Goal: Information Seeking & Learning: Check status

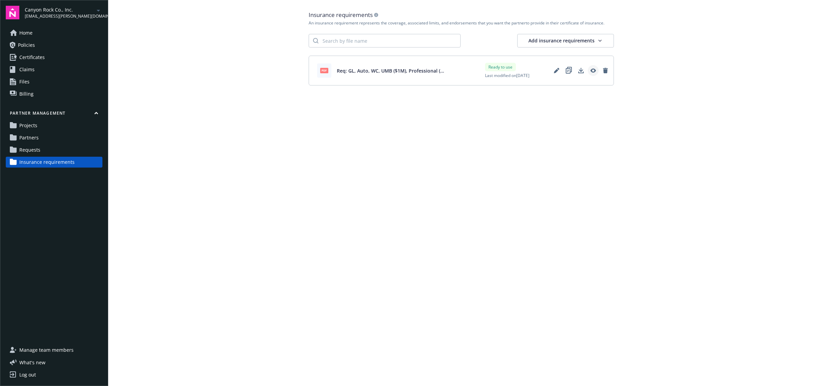
click at [592, 72] on icon "View" at bounding box center [592, 70] width 5 height 4
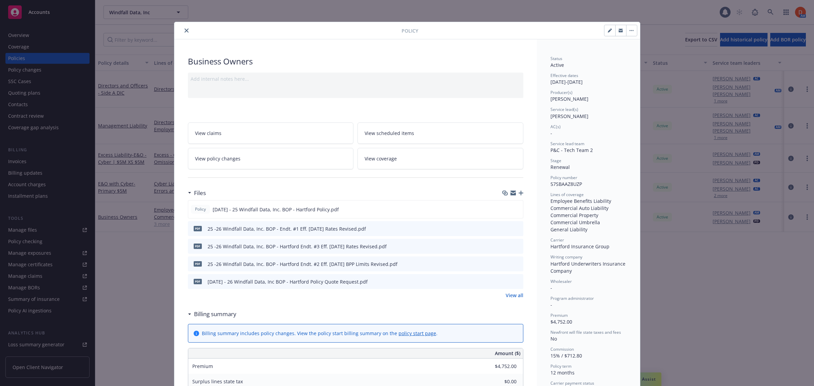
click at [628, 35] on button "button" at bounding box center [631, 30] width 11 height 11
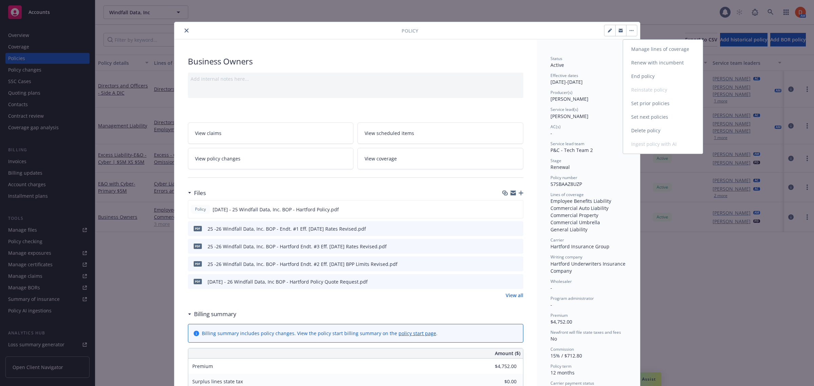
click at [656, 54] on link "Manage lines of coverage" at bounding box center [663, 49] width 80 height 14
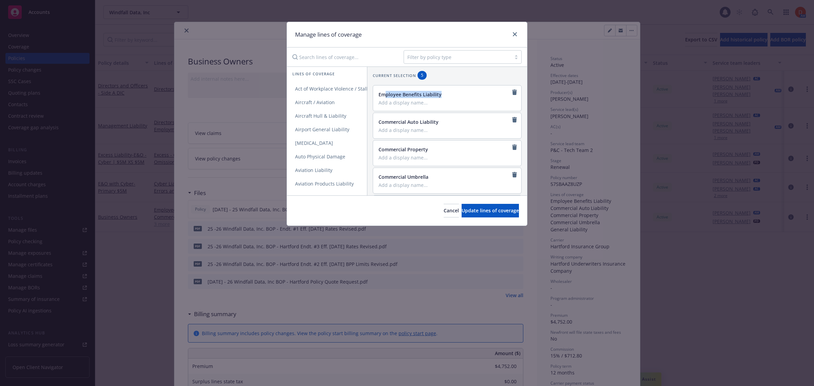
drag, startPoint x: 386, startPoint y: 96, endPoint x: 382, endPoint y: 104, distance: 9.3
click at [382, 104] on div "Employee Benefits Liability" at bounding box center [446, 98] width 136 height 15
click at [513, 33] on icon "close" at bounding box center [515, 34] width 4 height 4
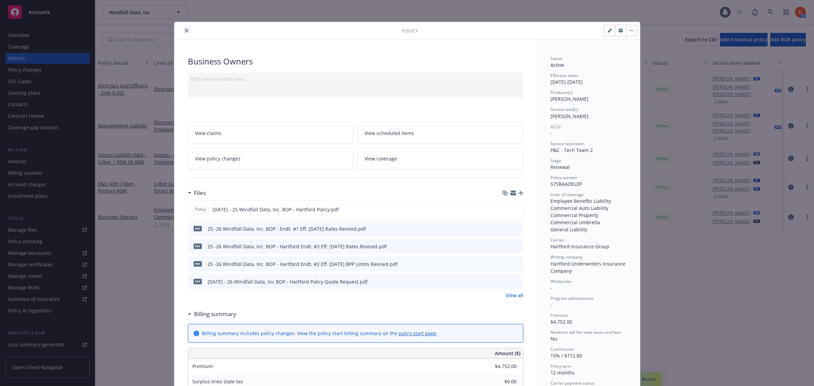
click at [184, 34] on button "close" at bounding box center [186, 30] width 8 height 8
